Goal: Task Accomplishment & Management: Use online tool/utility

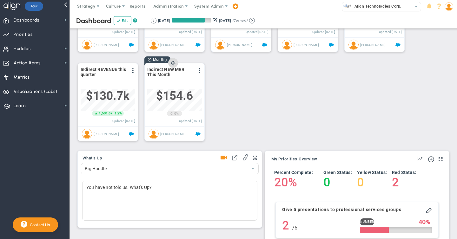
scroll to position [109, 0]
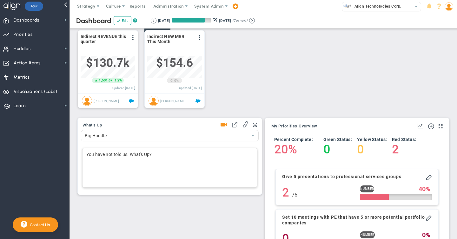
click at [96, 156] on div "You have not told us. What's Up?" at bounding box center [169, 168] width 175 height 40
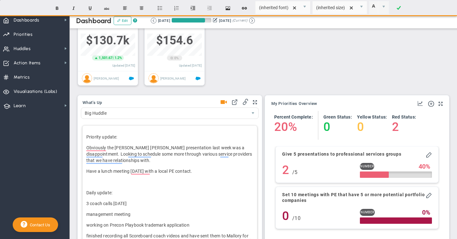
scroll to position [138, 0]
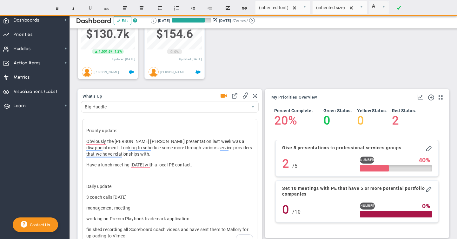
click at [223, 96] on span at bounding box center [223, 96] width 6 height 9
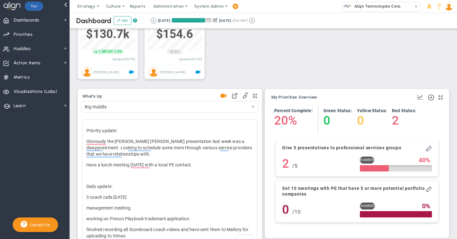
click at [286, 213] on h4 "0" at bounding box center [285, 210] width 7 height 14
type input "1"
click at [285, 221] on span at bounding box center [287, 220] width 6 height 6
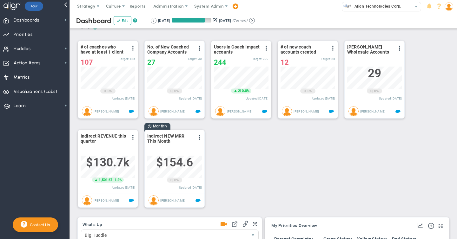
scroll to position [0, 0]
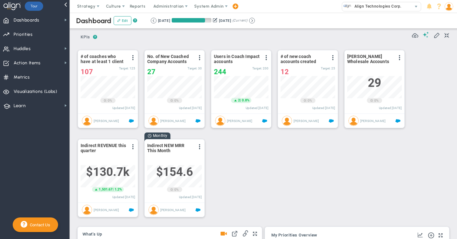
click at [448, 7] on img at bounding box center [448, 6] width 9 height 9
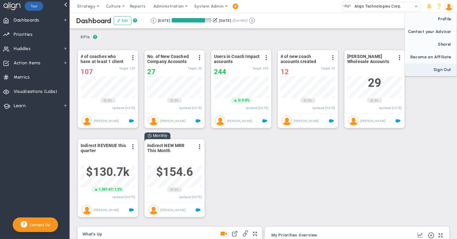
click at [434, 70] on span "Sign Out" at bounding box center [430, 69] width 51 height 13
